Goal: Task Accomplishment & Management: Use online tool/utility

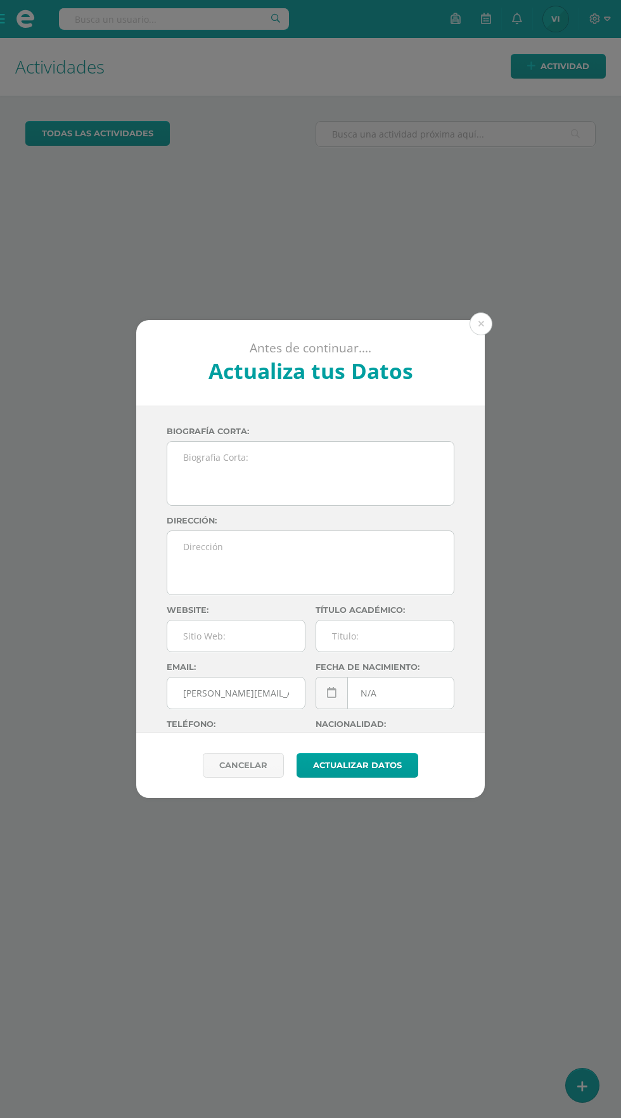
click at [483, 319] on button at bounding box center [480, 323] width 23 height 23
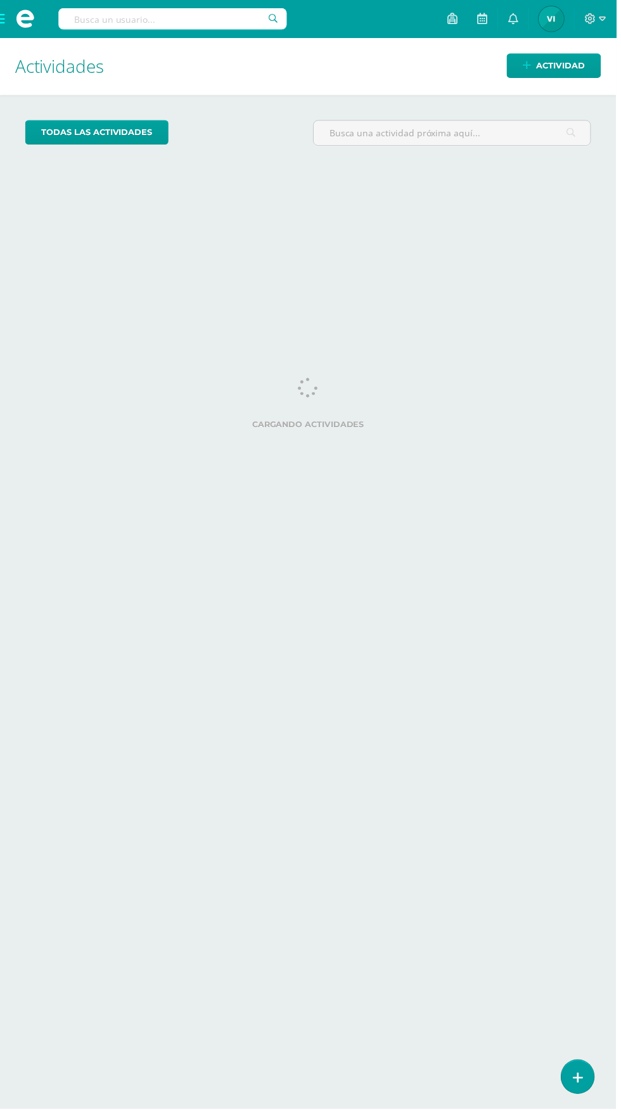
click at [26, 20] on span at bounding box center [25, 19] width 19 height 19
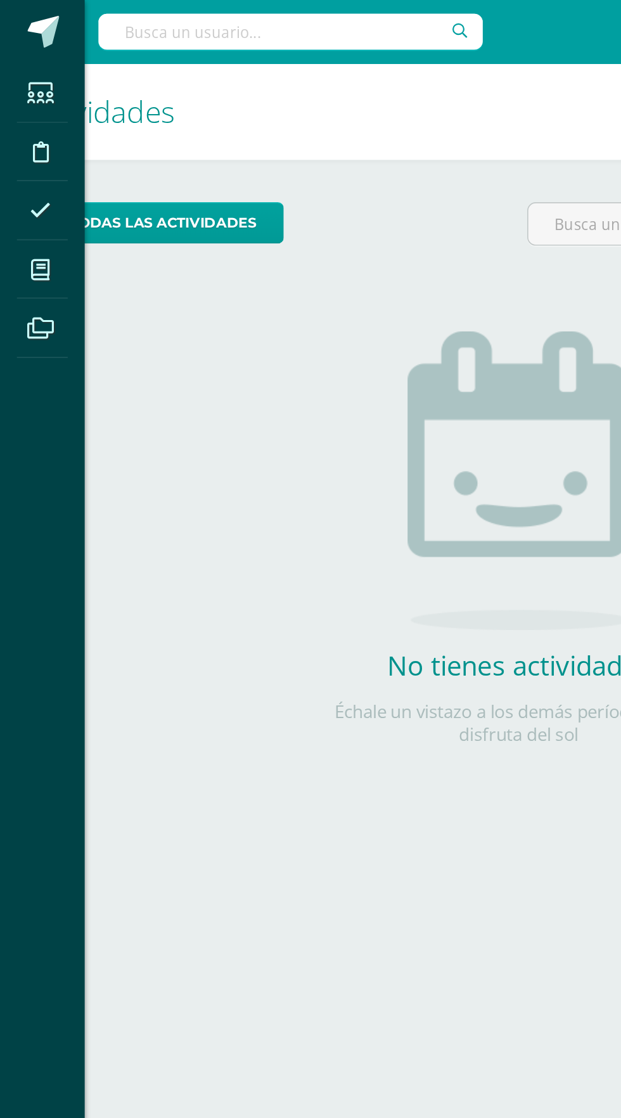
click at [27, 162] on icon at bounding box center [23, 161] width 11 height 13
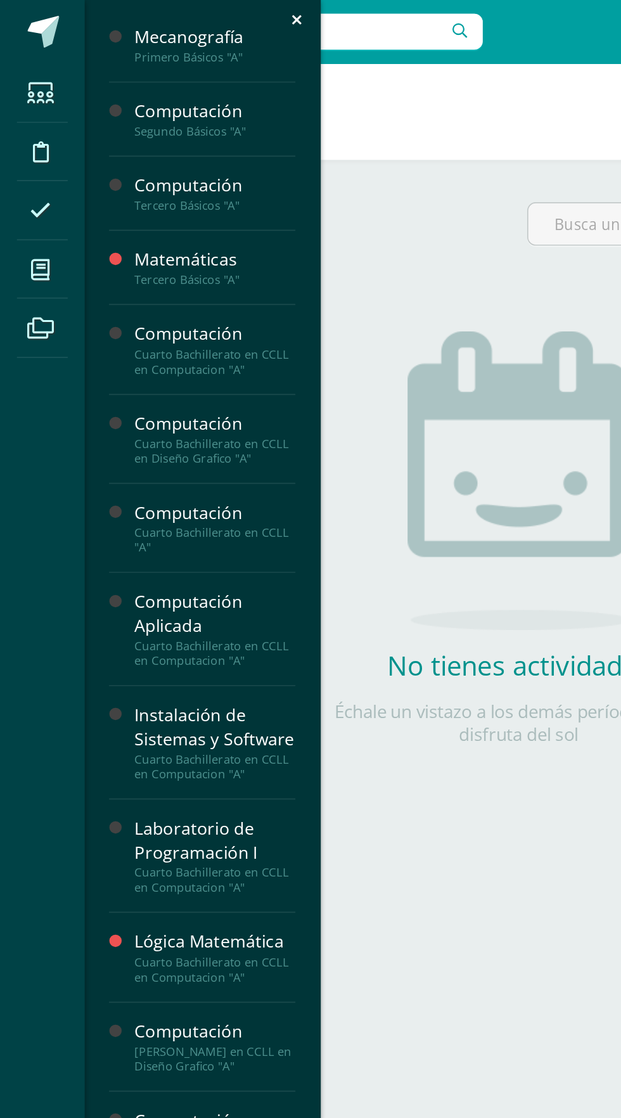
click at [149, 311] on div "Computación" at bounding box center [128, 307] width 96 height 15
click at [118, 304] on div "Computación" at bounding box center [128, 307] width 96 height 15
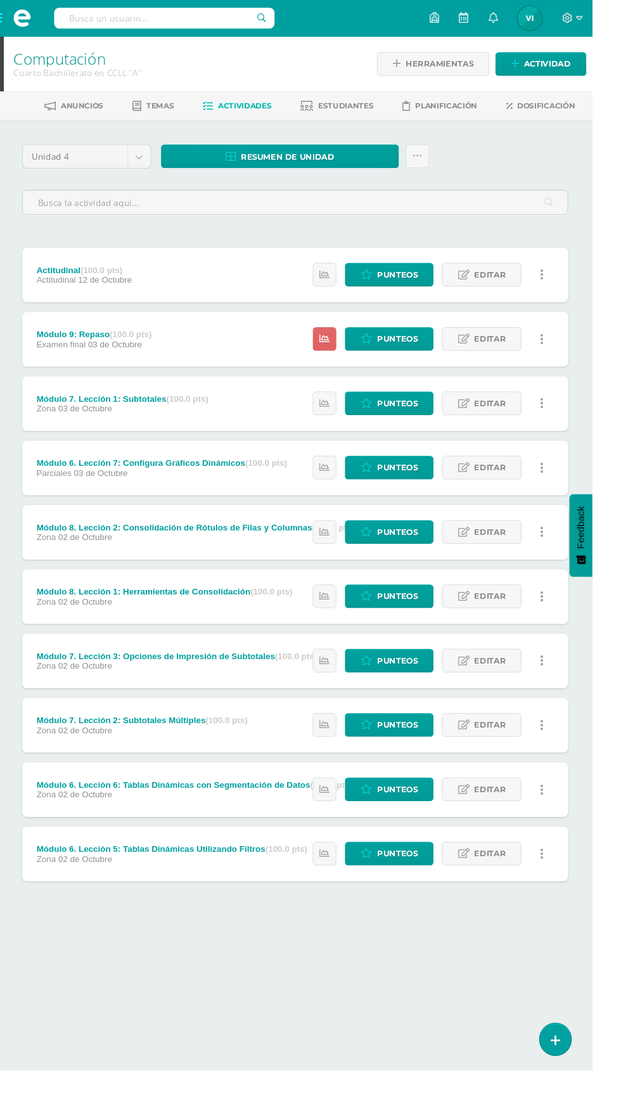
click at [492, 111] on span "Planificación" at bounding box center [468, 111] width 65 height 10
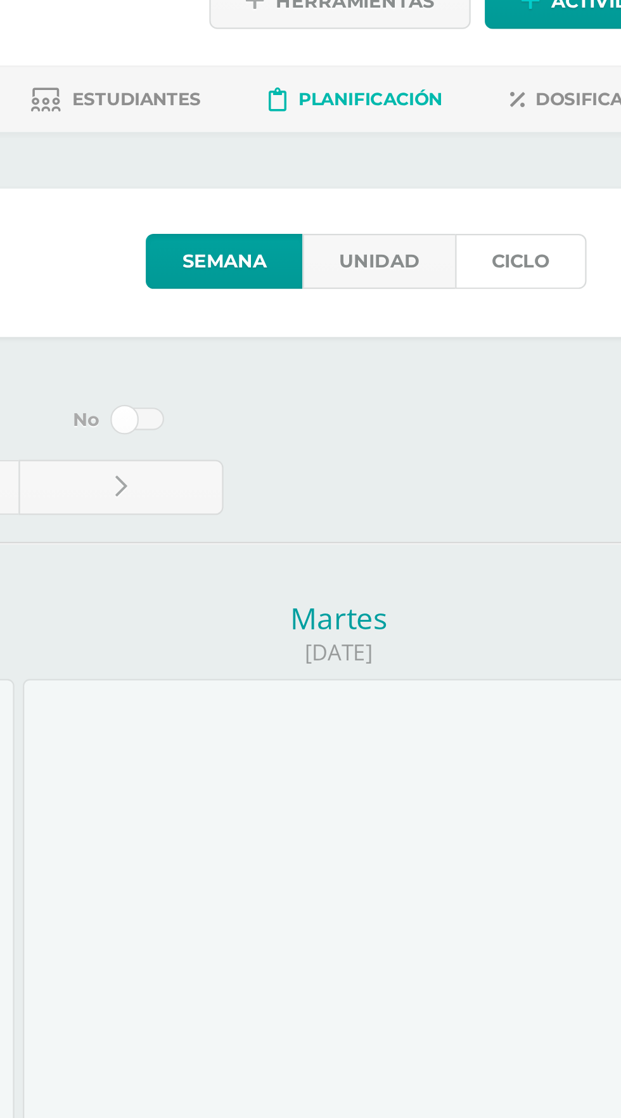
click at [538, 173] on link "Ciclo" at bounding box center [535, 183] width 59 height 25
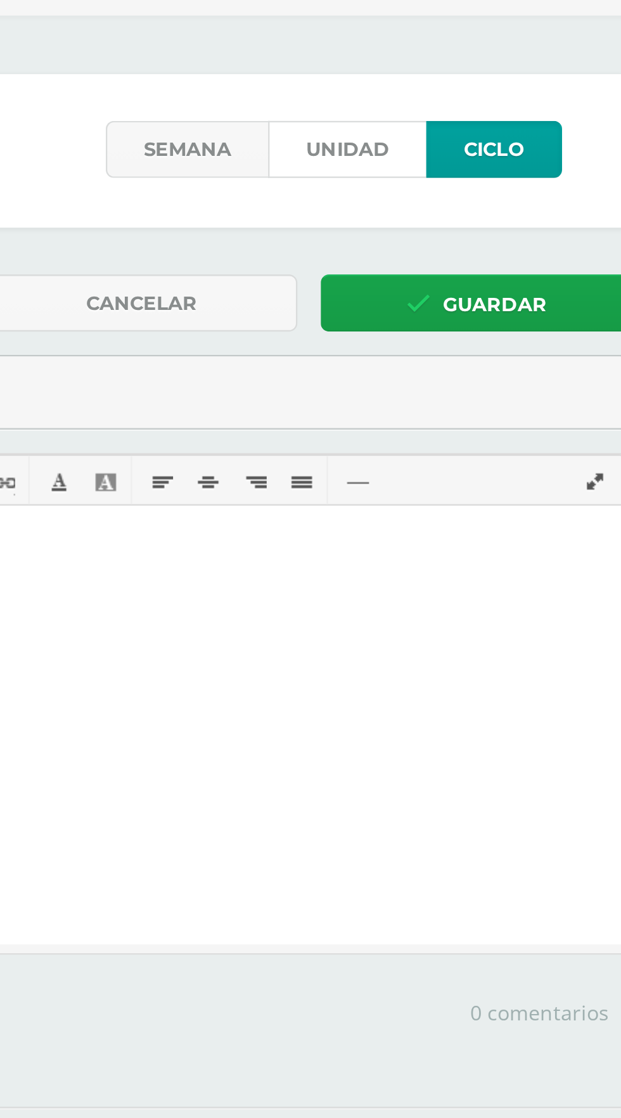
click at [468, 181] on link "Unidad" at bounding box center [472, 183] width 68 height 25
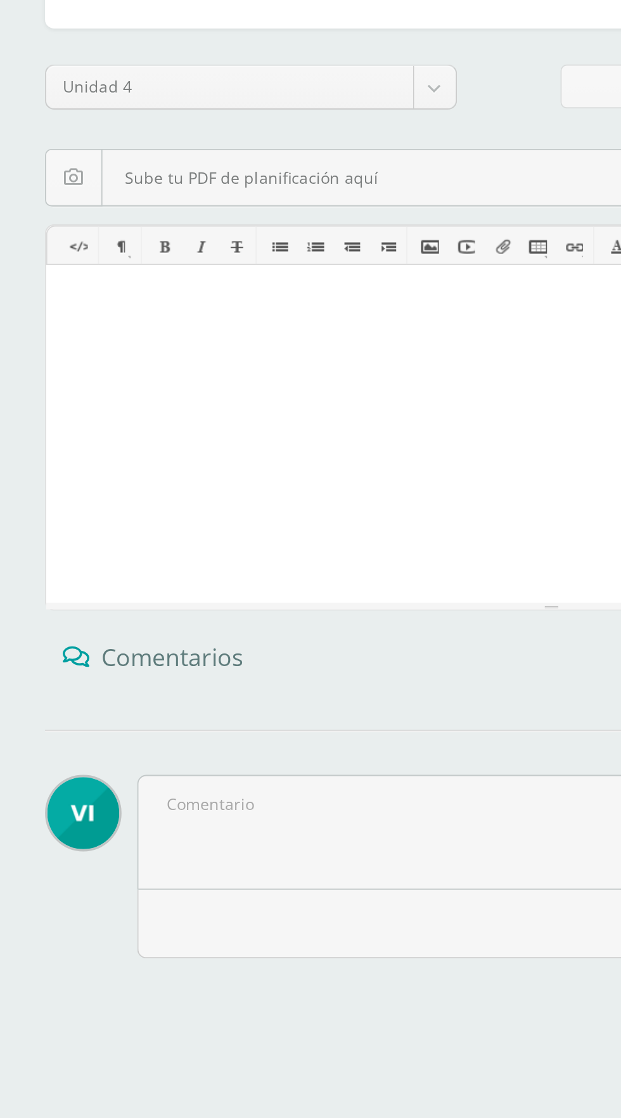
click at [244, 252] on body "Estudiantes Disciplina Asistencia Mis cursos Archivos Soporte Ayuda Reportar un…" at bounding box center [310, 397] width 621 height 794
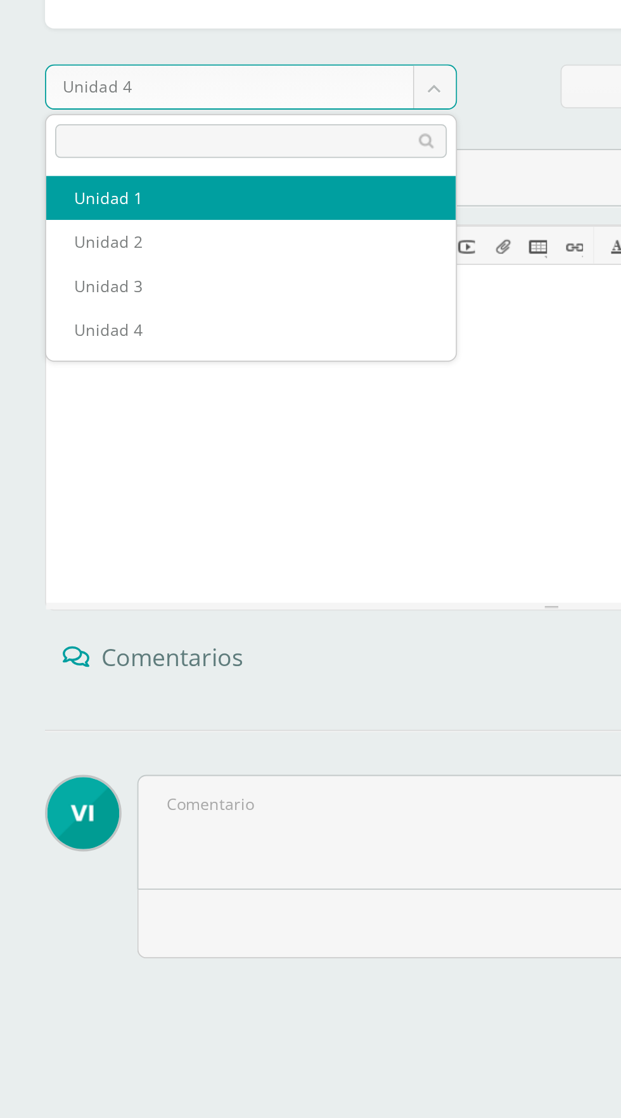
select select "Unidad 1"
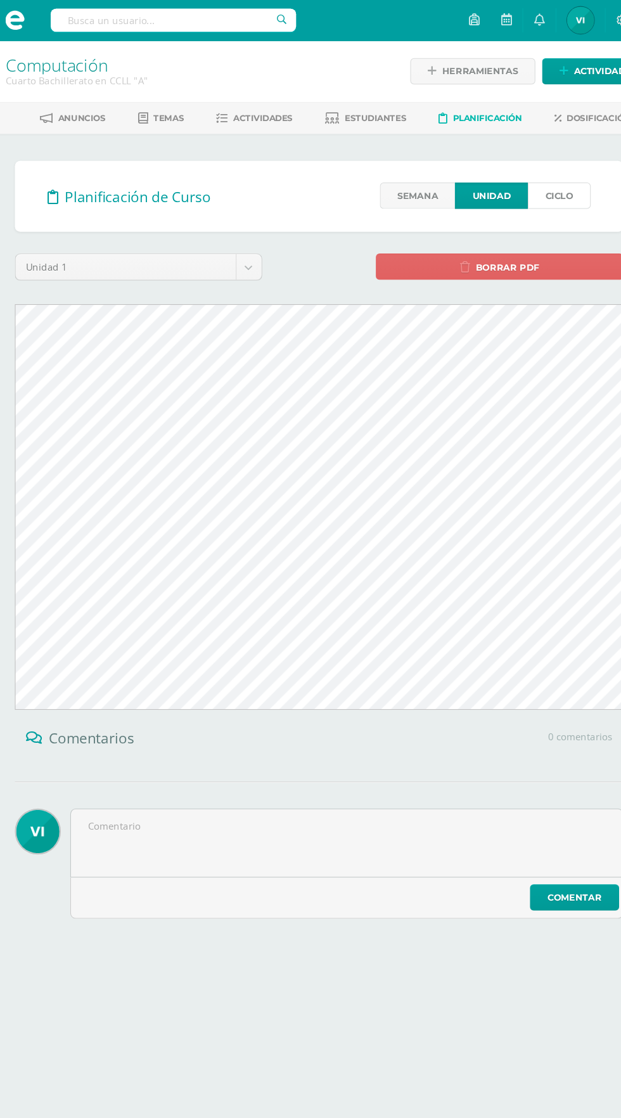
click at [549, 181] on link "Ciclo" at bounding box center [535, 183] width 59 height 25
